Goal: Task Accomplishment & Management: Use online tool/utility

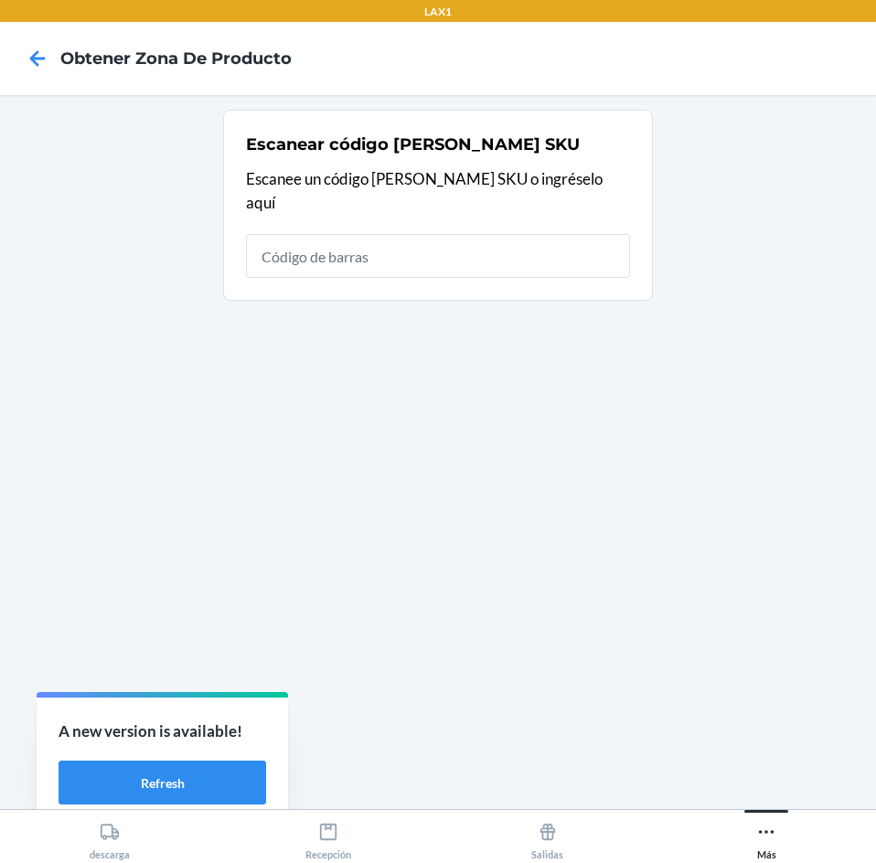
click at [426, 208] on div "Escanear código [PERSON_NAME] SKU Escanee un código [PERSON_NAME] SKU o ingrése…" at bounding box center [438, 205] width 384 height 156
click at [543, 241] on input "text" at bounding box center [438, 256] width 384 height 44
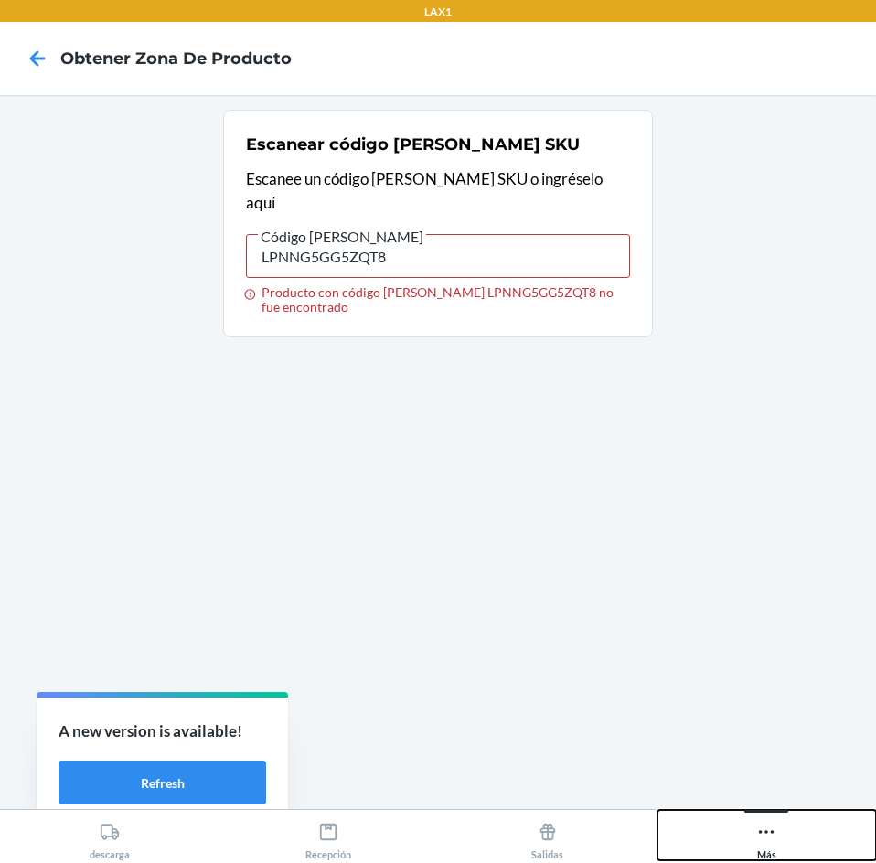
click at [762, 850] on div "Más" at bounding box center [766, 837] width 20 height 46
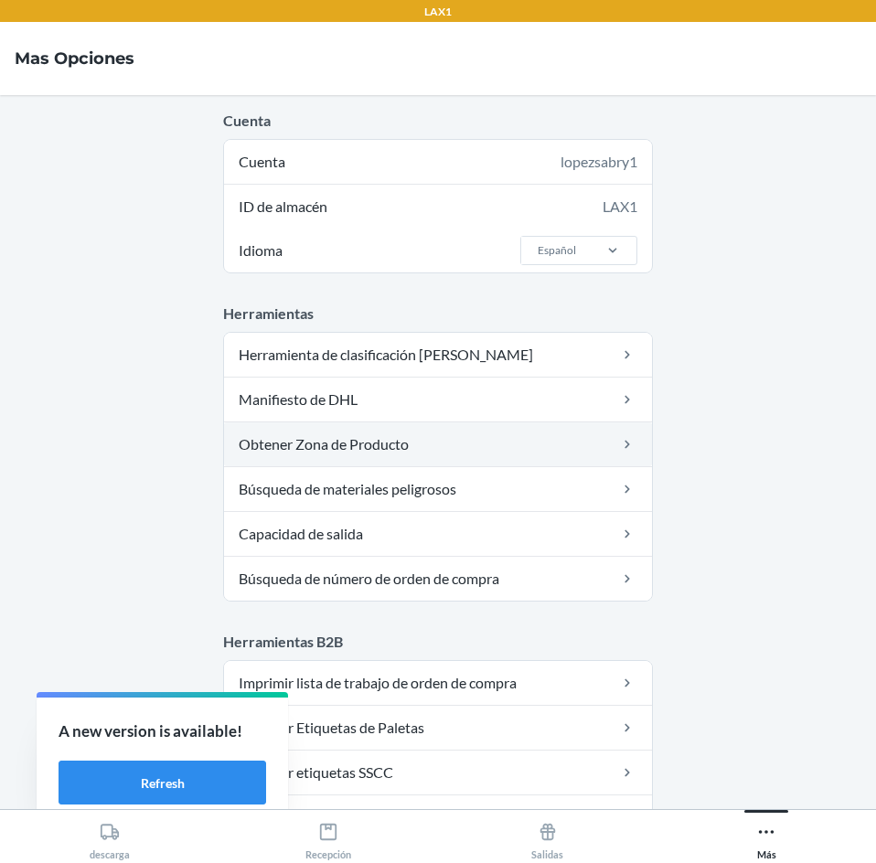
click at [484, 454] on link "Obtener Zona de Producto" at bounding box center [438, 444] width 428 height 44
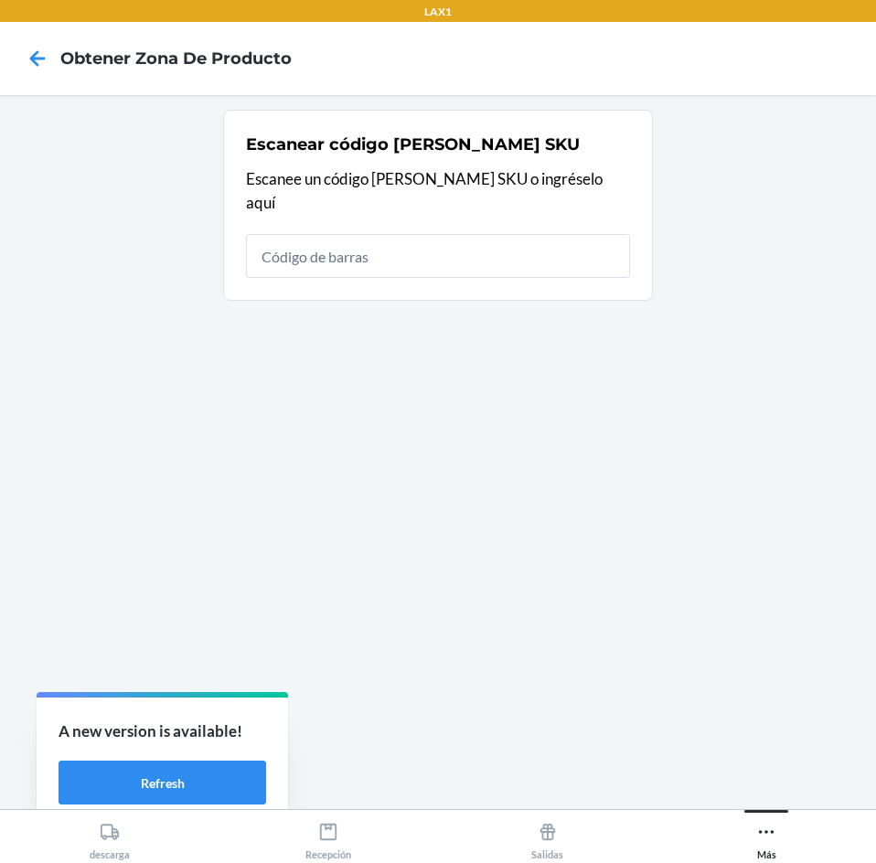
click at [459, 559] on main "Escanear código [PERSON_NAME] SKU Escanee un código [PERSON_NAME] SKU o ingrése…" at bounding box center [438, 452] width 876 height 714
click at [781, 831] on button "Más" at bounding box center [766, 835] width 219 height 50
